Goal: Manage account settings

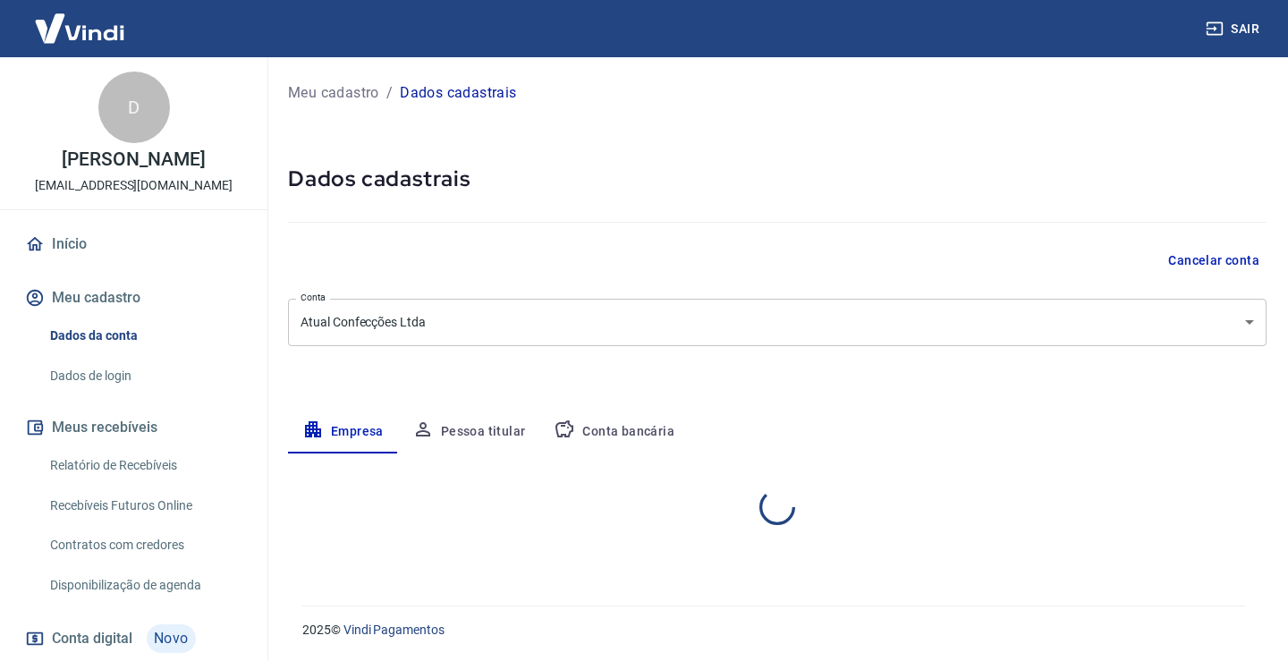
select select "MG"
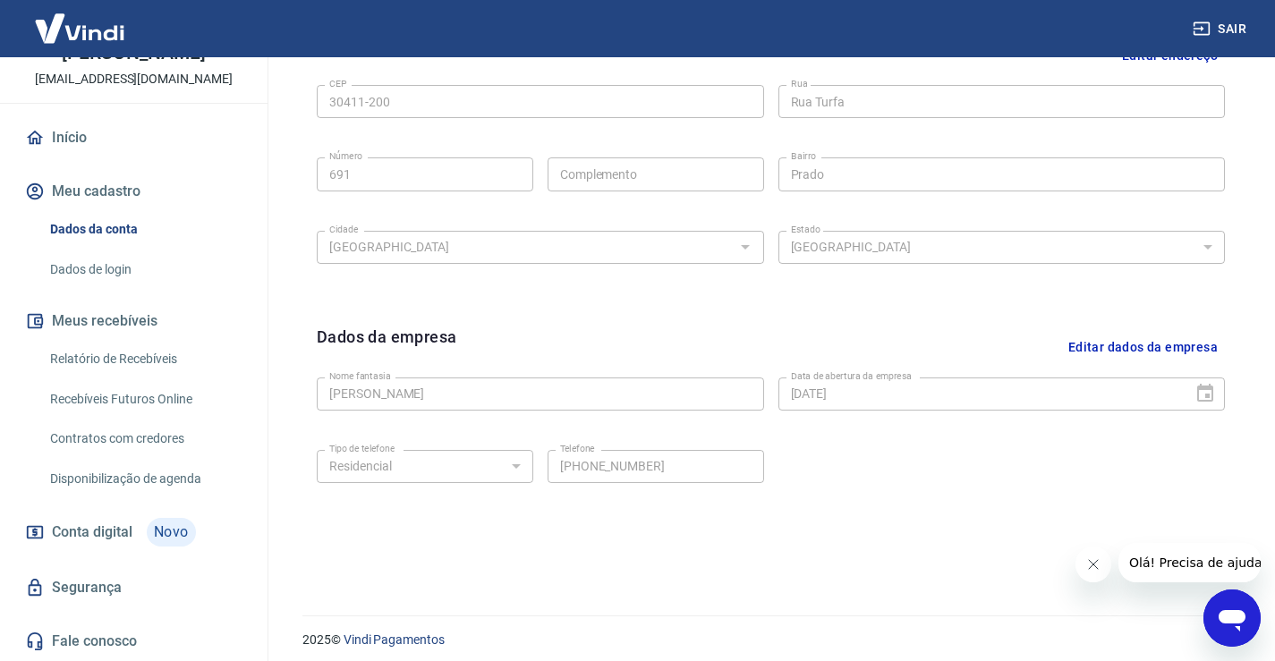
scroll to position [629, 0]
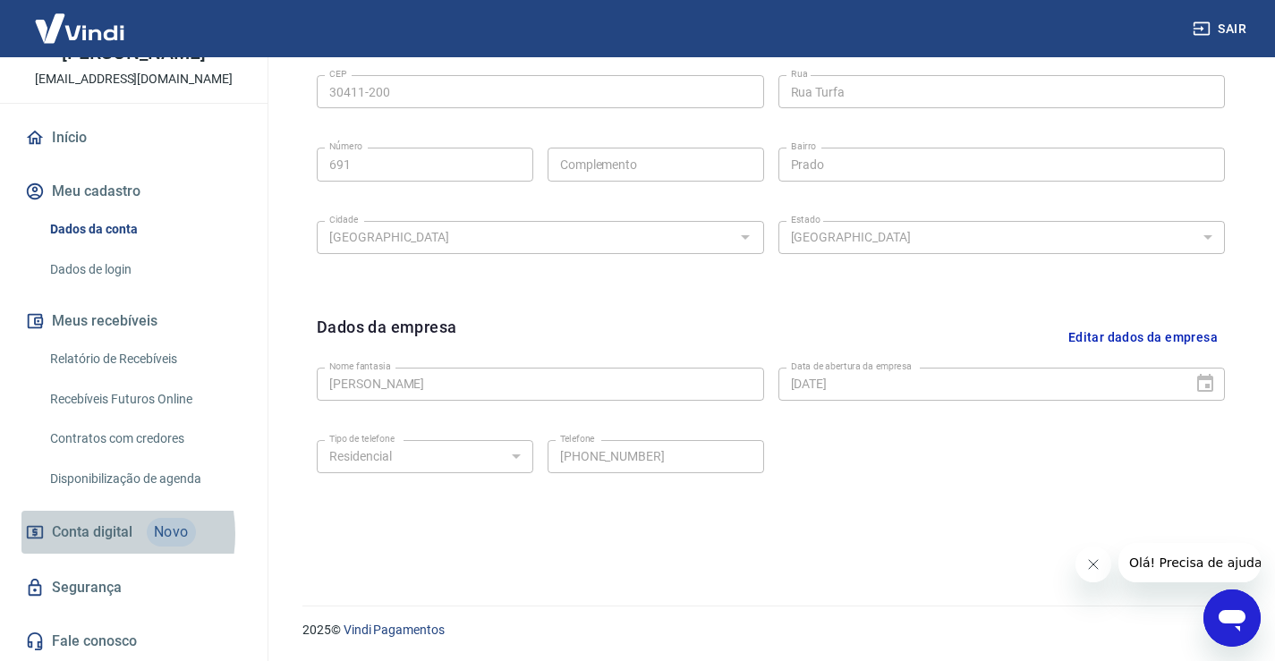
click at [83, 534] on span "Conta digital" at bounding box center [92, 532] width 81 height 25
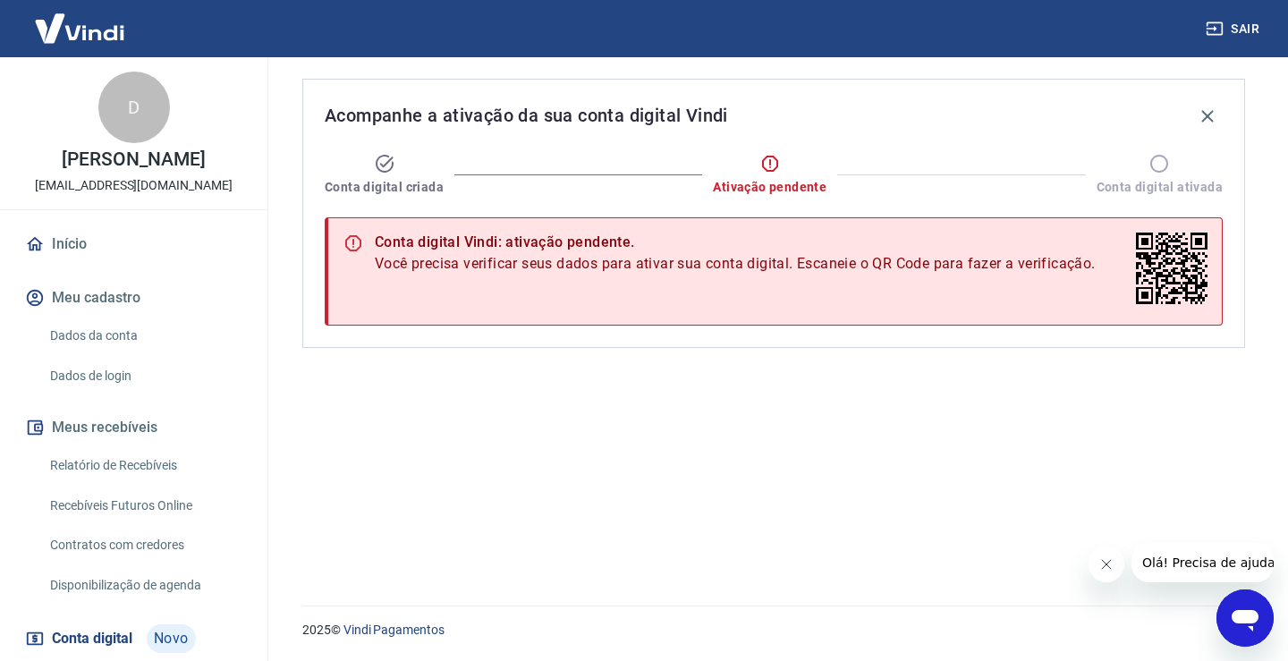
click at [84, 242] on link "Início" at bounding box center [133, 244] width 225 height 39
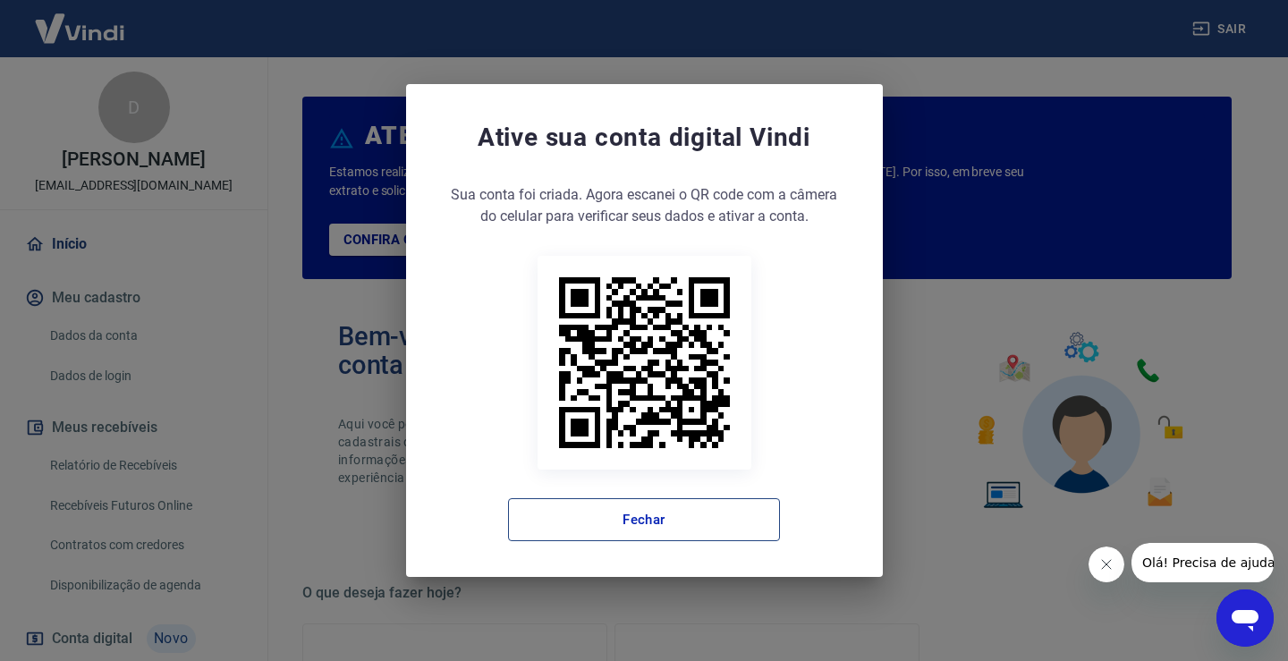
click at [680, 523] on button "Fechar" at bounding box center [644, 519] width 272 height 43
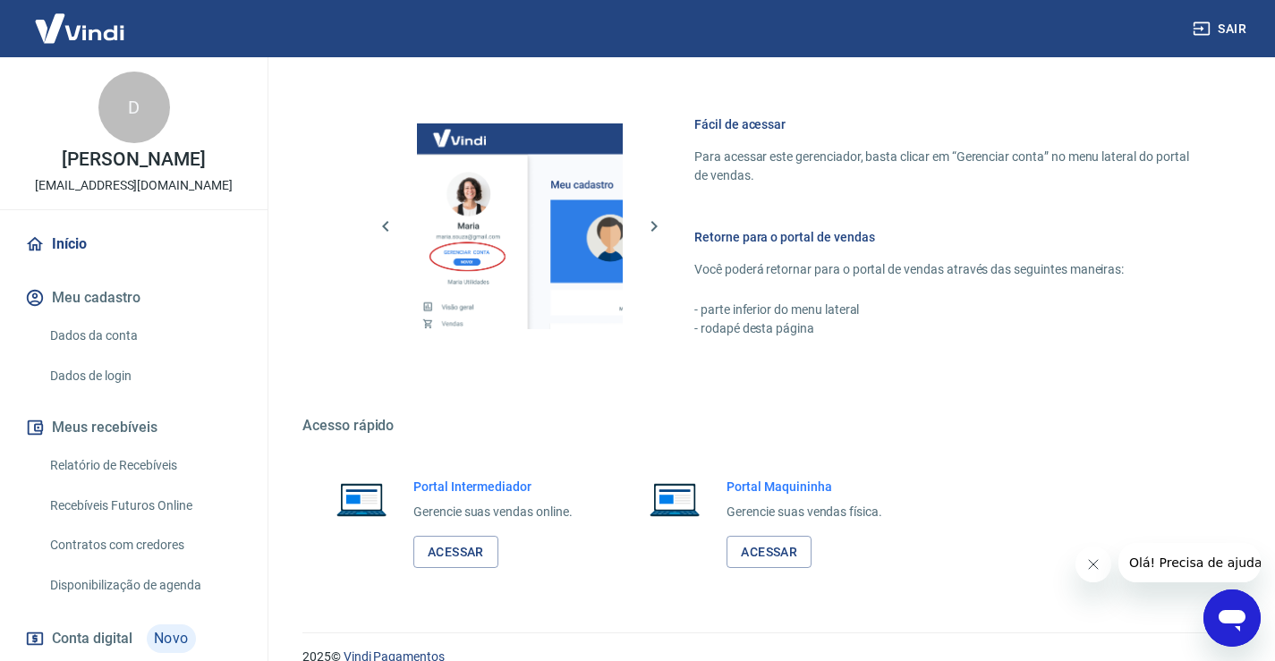
scroll to position [955, 0]
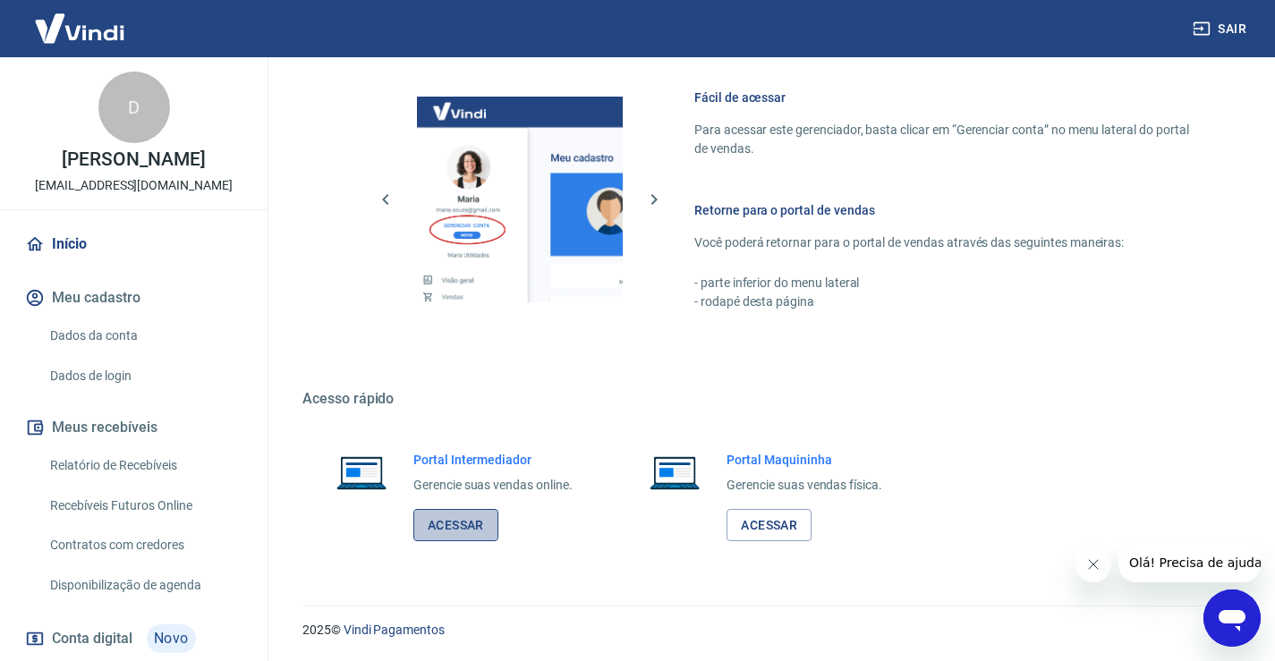
click at [464, 526] on link "Acessar" at bounding box center [455, 525] width 85 height 33
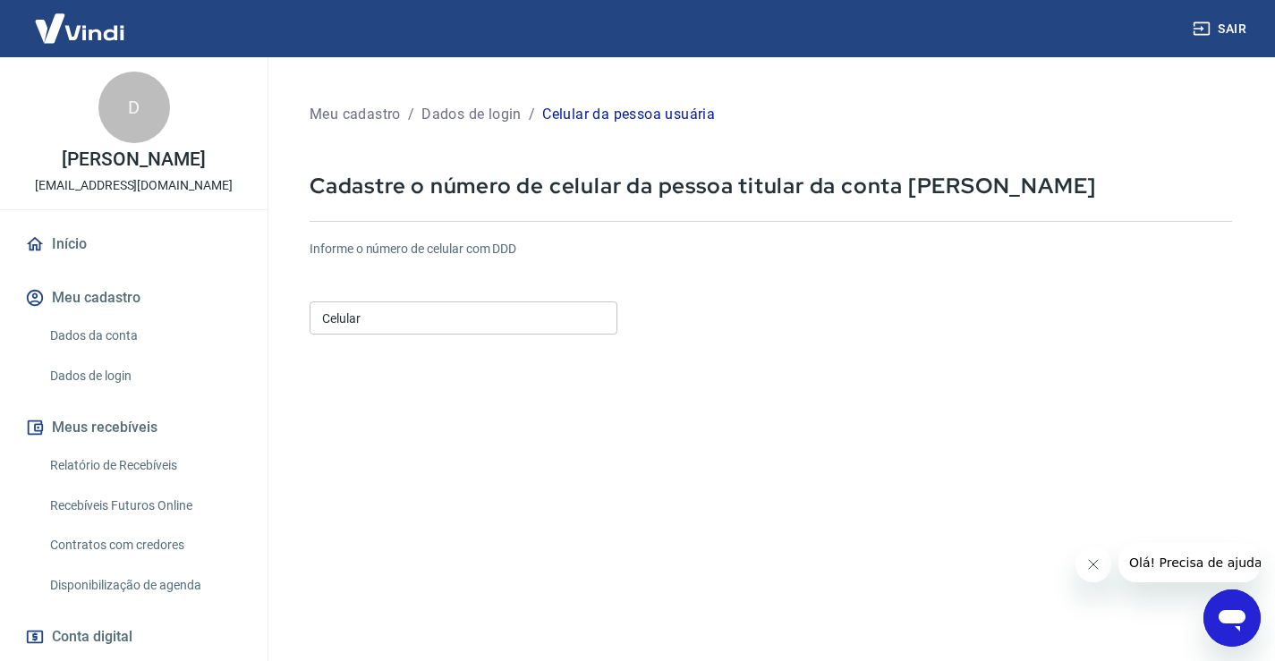
click at [351, 324] on input "Celular" at bounding box center [464, 318] width 308 height 33
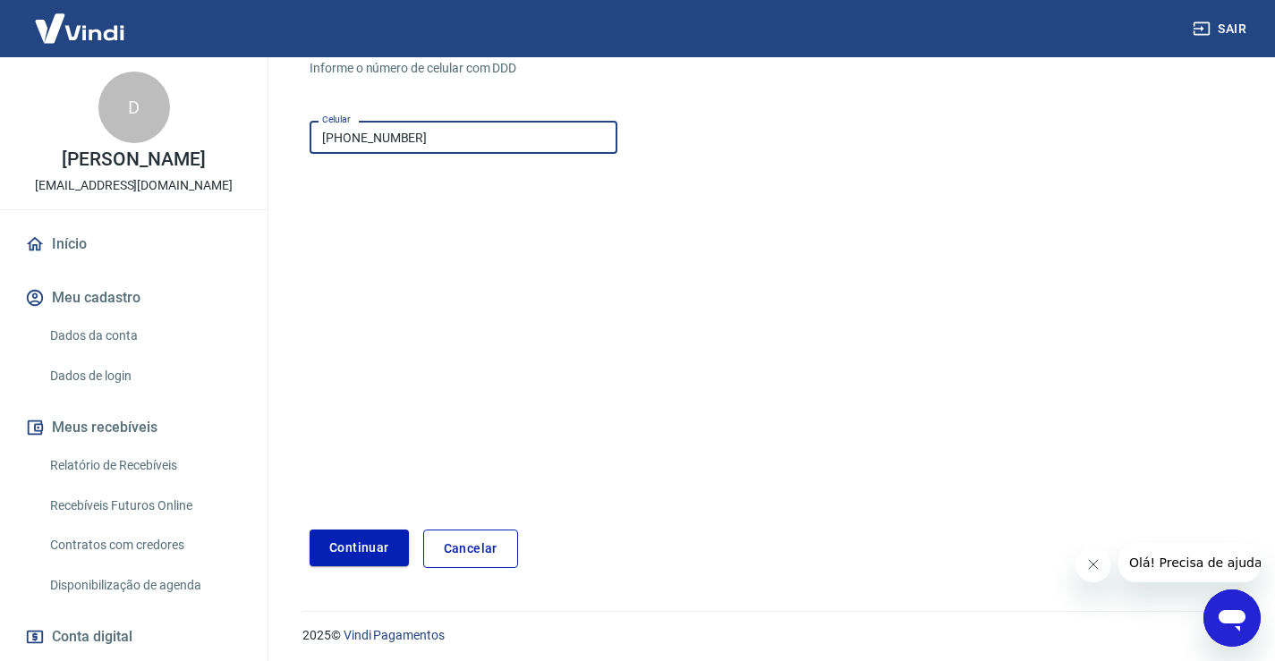
scroll to position [186, 0]
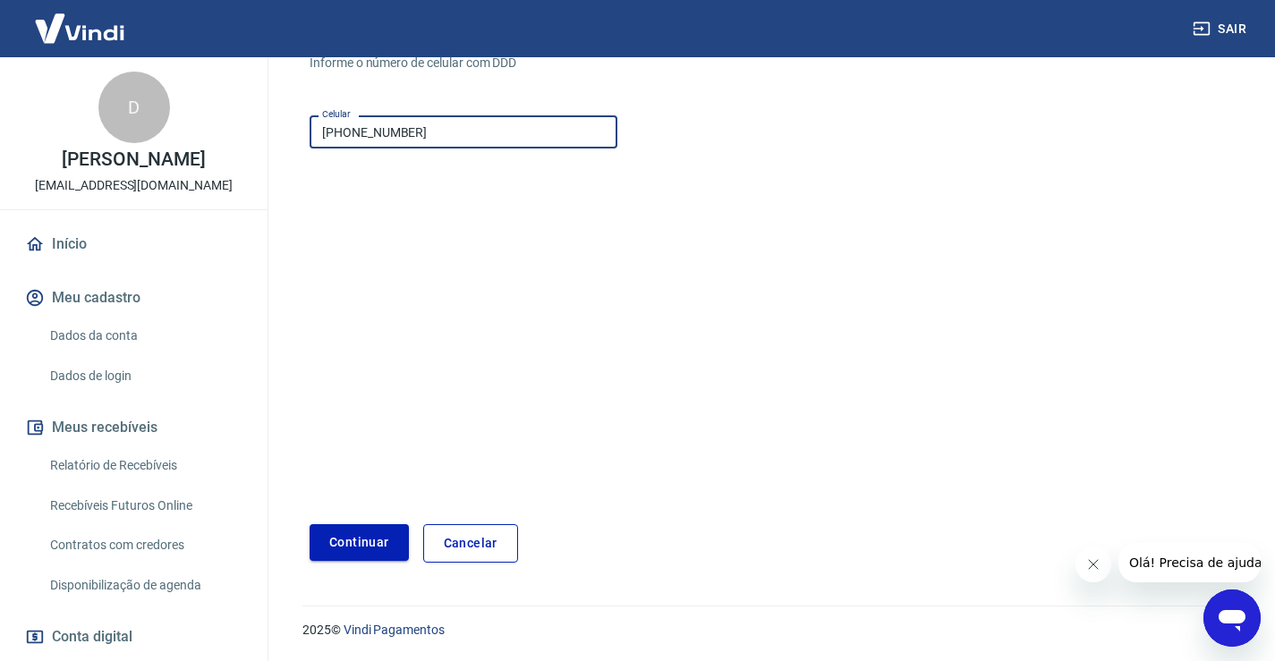
type input "[PHONE_NUMBER]"
click at [374, 546] on button "Continuar" at bounding box center [359, 542] width 99 height 37
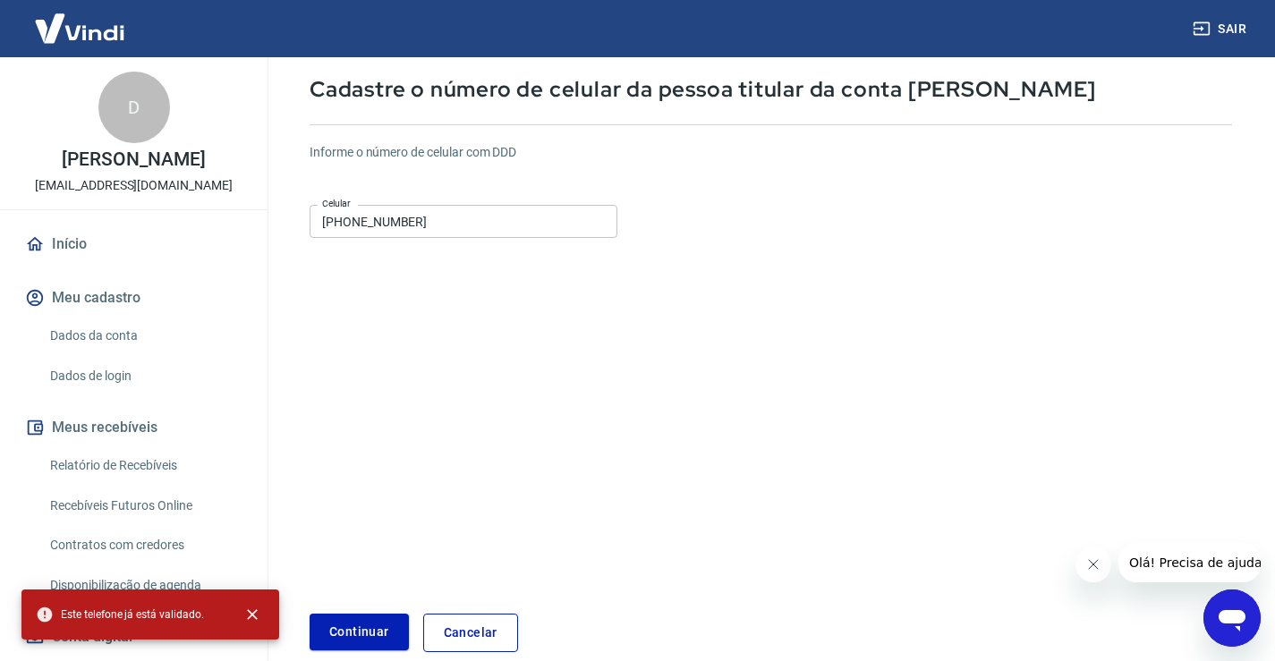
scroll to position [0, 0]
